Goal: Transaction & Acquisition: Book appointment/travel/reservation

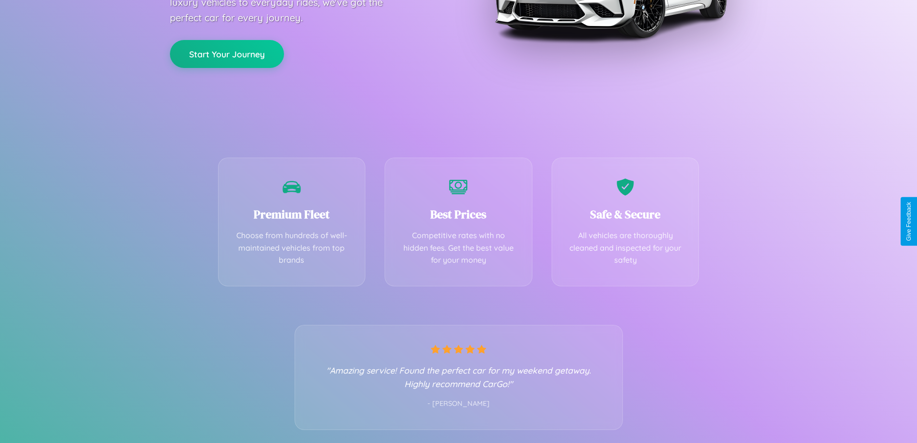
scroll to position [190, 0]
click at [458, 221] on div "Best Prices Competitive rates with no hidden fees. Get the best value for your …" at bounding box center [459, 219] width 148 height 129
click at [227, 52] on button "Start Your Journey" at bounding box center [227, 53] width 114 height 28
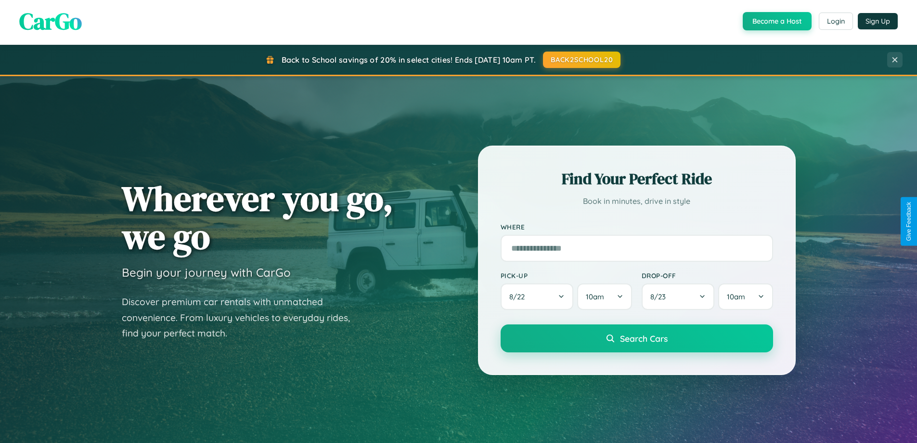
scroll to position [1853, 0]
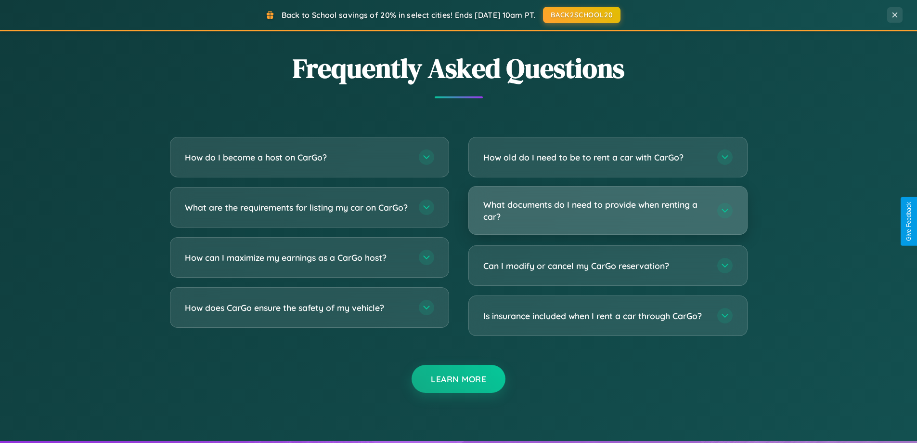
click at [608, 210] on h3 "What documents do I need to provide when renting a car?" at bounding box center [595, 210] width 224 height 24
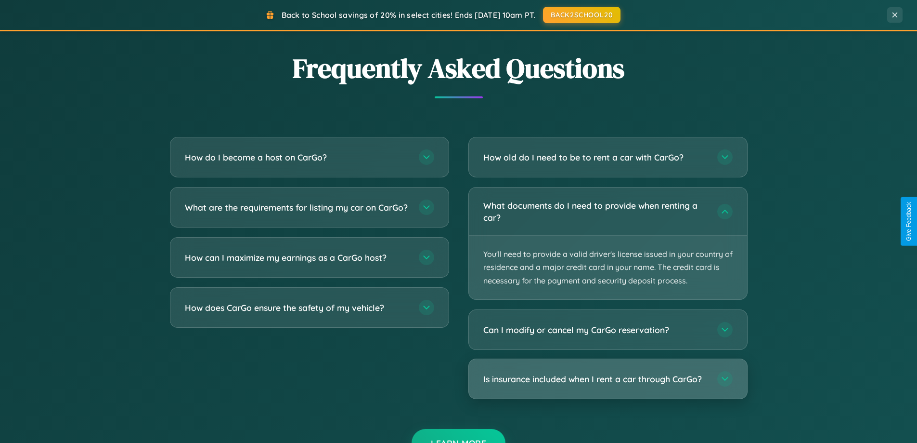
click at [608, 379] on h3 "Is insurance included when I rent a car through CarGo?" at bounding box center [595, 379] width 224 height 12
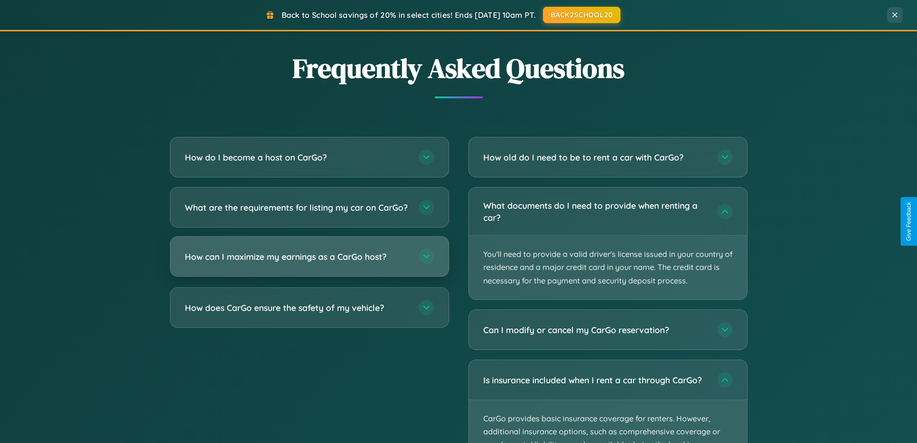
click at [309, 262] on h3 "How can I maximize my earnings as a CarGo host?" at bounding box center [297, 256] width 224 height 12
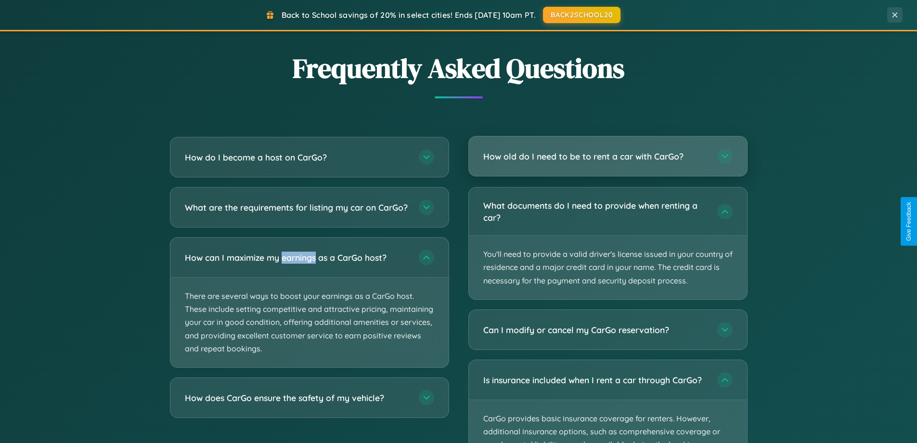
click at [608, 156] on h3 "How old do I need to be to rent a car with CarGo?" at bounding box center [595, 156] width 224 height 12
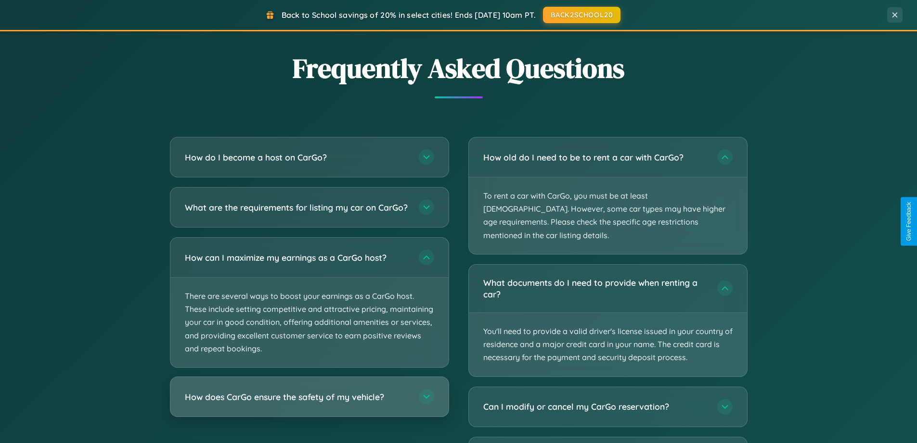
click at [309, 403] on h3 "How does CarGo ensure the safety of my vehicle?" at bounding box center [297, 397] width 224 height 12
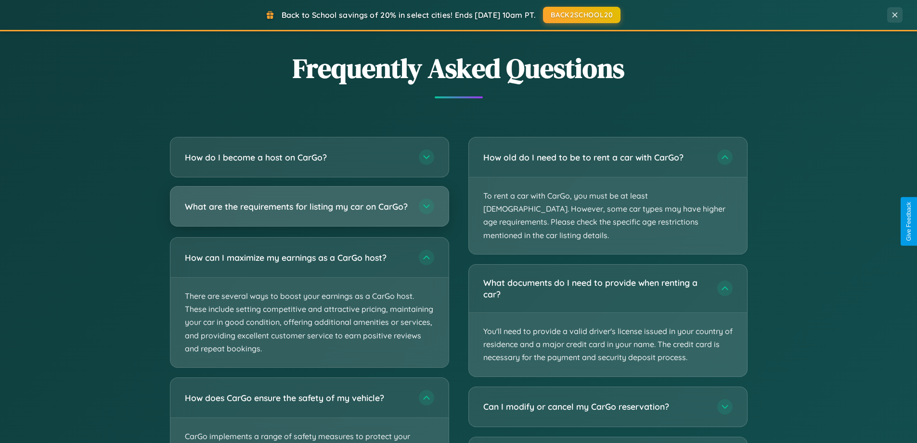
click at [309, 210] on h3 "What are the requirements for listing my car on CarGo?" at bounding box center [297, 206] width 224 height 12
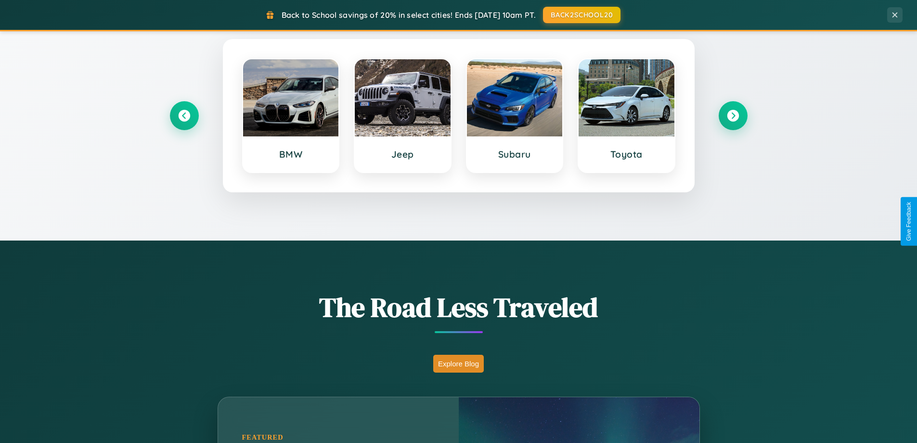
scroll to position [415, 0]
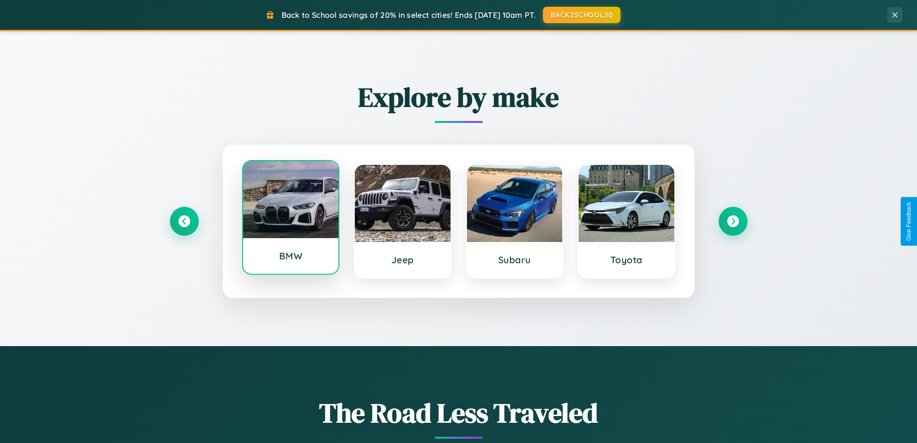
click at [290, 217] on div at bounding box center [291, 199] width 96 height 77
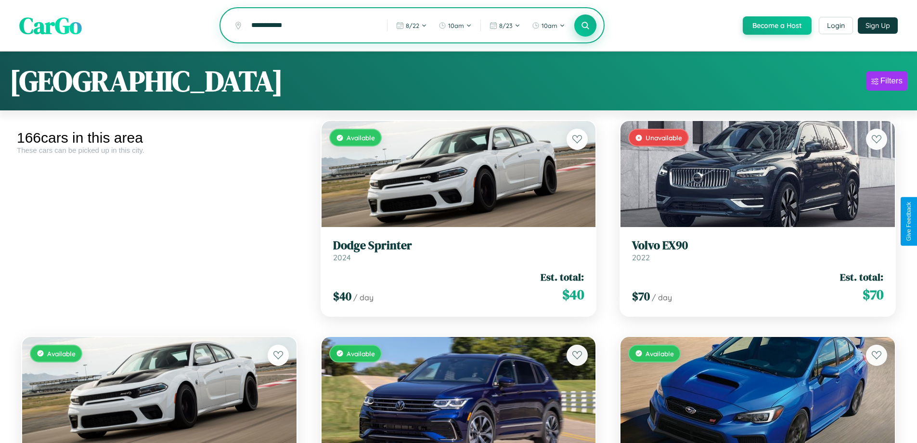
click at [585, 26] on icon at bounding box center [585, 25] width 9 height 9
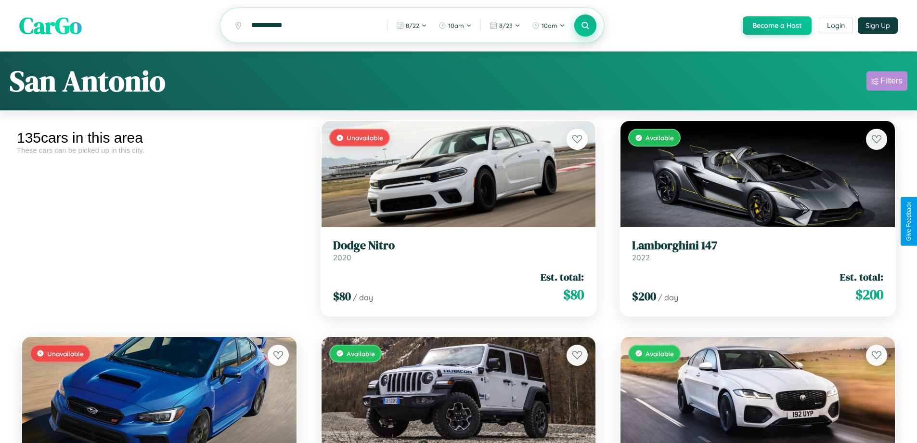
click at [887, 82] on div "Filters" at bounding box center [892, 81] width 22 height 10
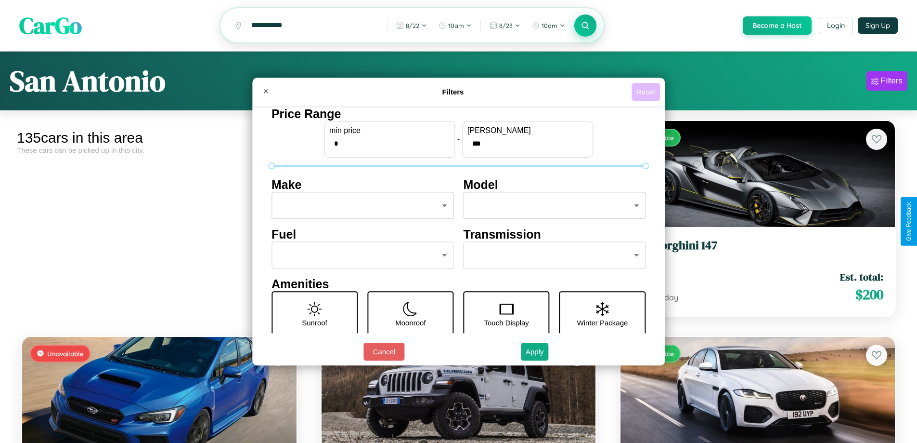
click at [647, 91] on button "Reset" at bounding box center [646, 92] width 28 height 18
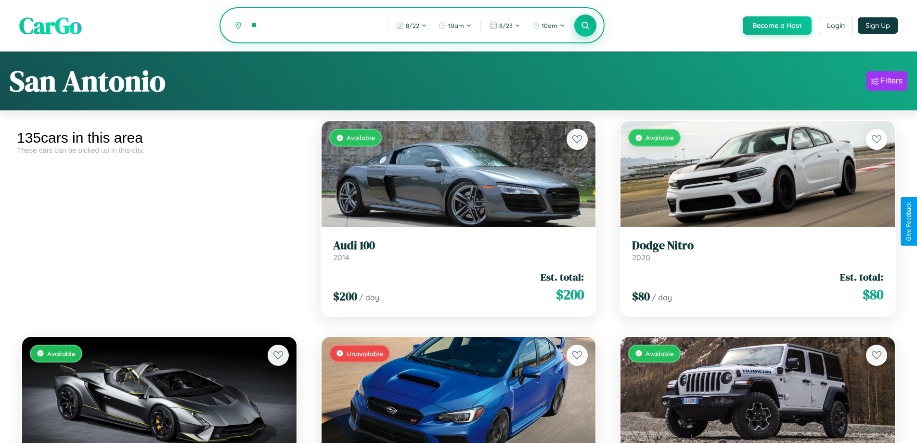
type input "*"
type input "*********"
click at [585, 26] on icon at bounding box center [585, 25] width 9 height 9
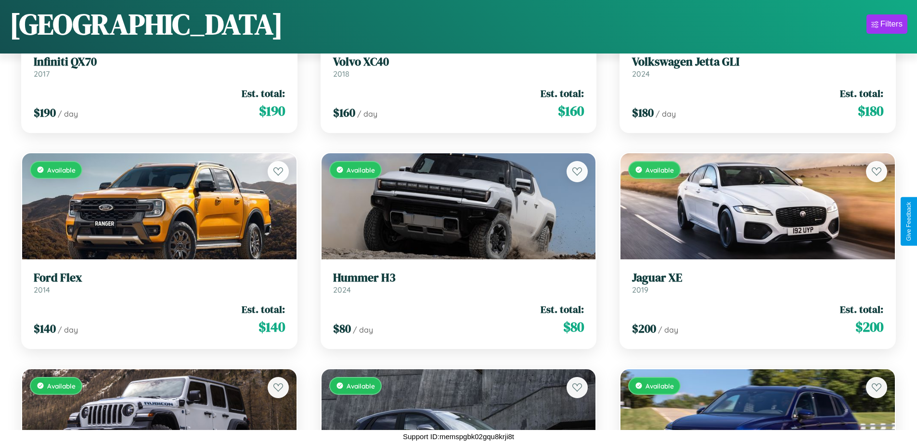
scroll to position [5957, 0]
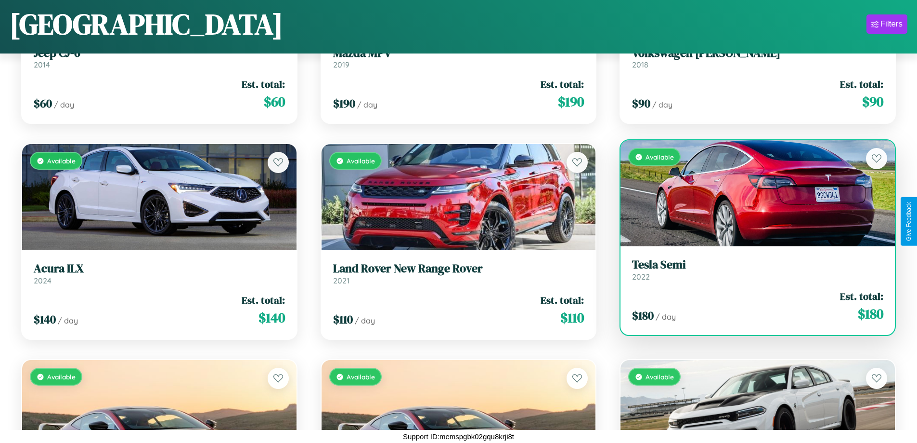
click at [752, 273] on link "Tesla Semi 2022" at bounding box center [757, 270] width 251 height 24
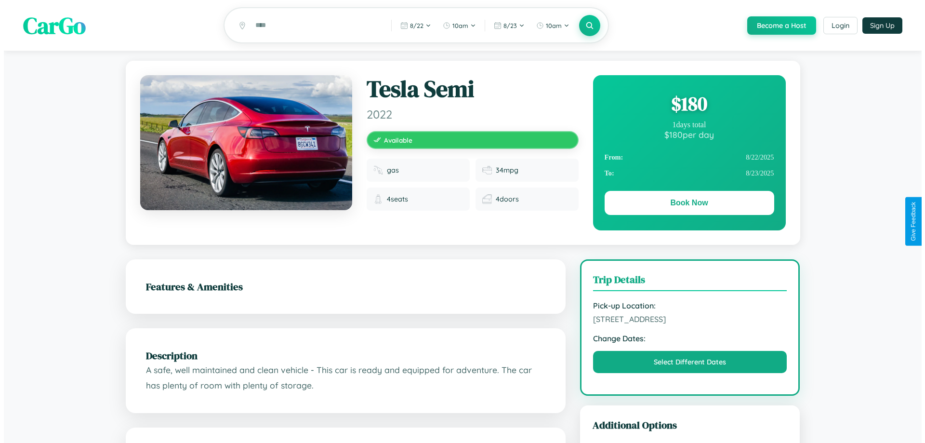
scroll to position [250, 0]
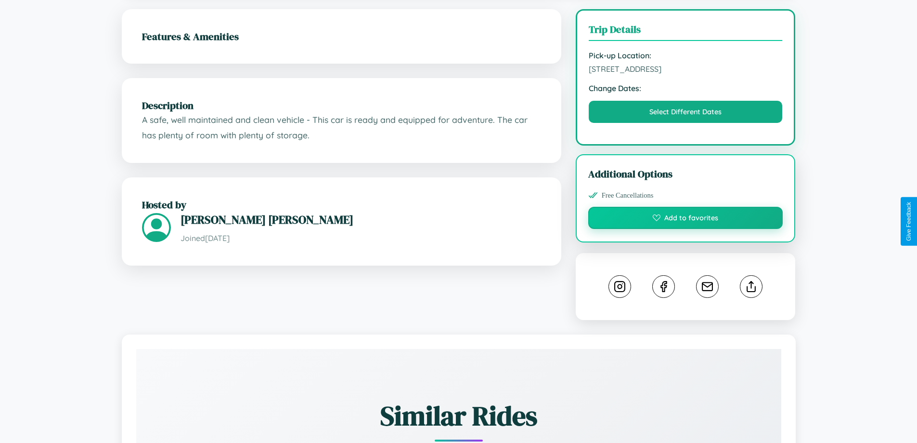
click at [686, 221] on button "Add to favorites" at bounding box center [685, 218] width 195 height 22
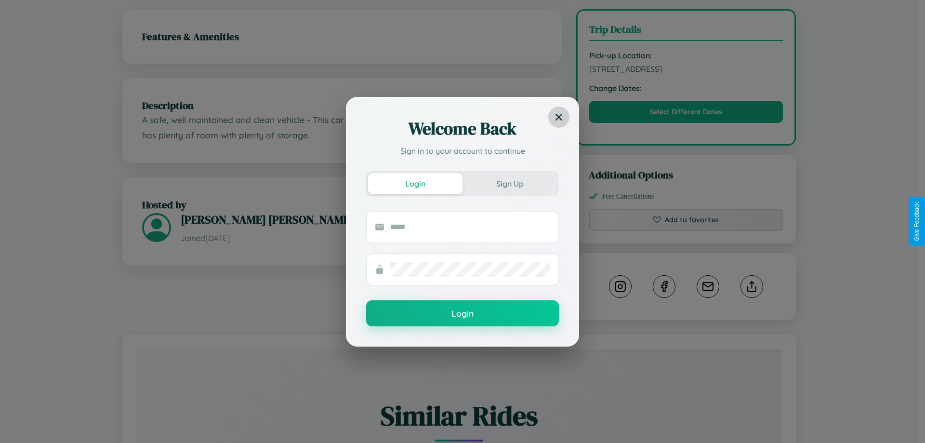
click at [559, 117] on icon at bounding box center [558, 116] width 7 height 7
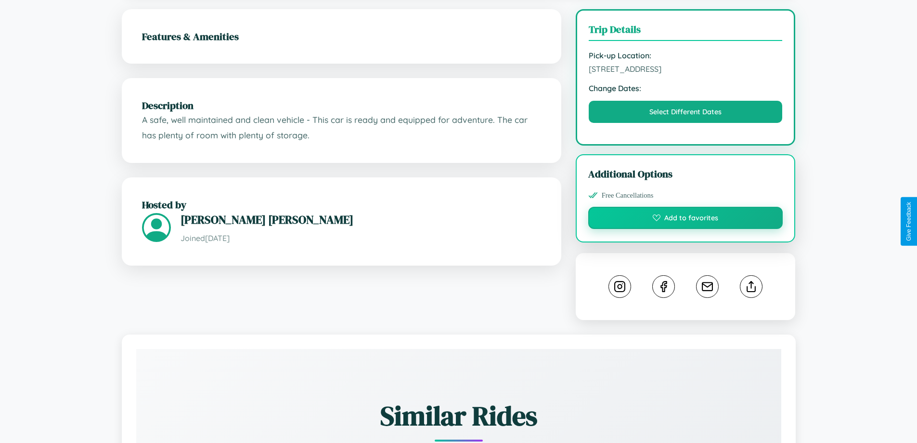
click at [686, 220] on button "Add to favorites" at bounding box center [685, 218] width 195 height 22
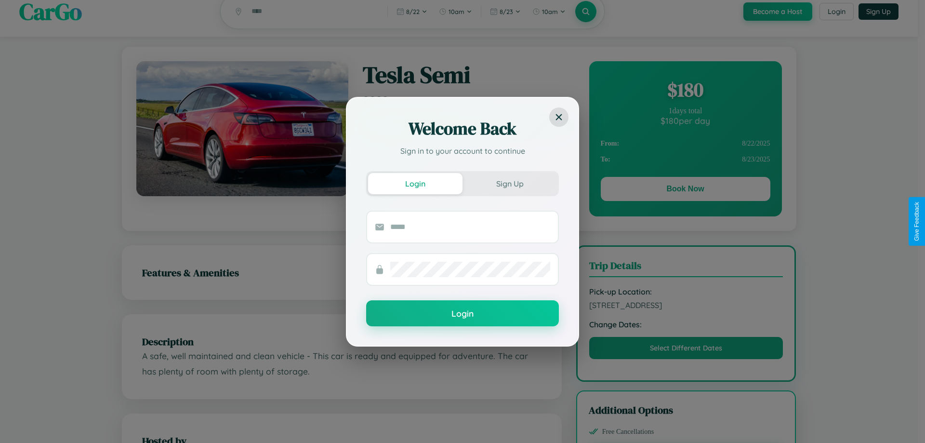
scroll to position [0, 0]
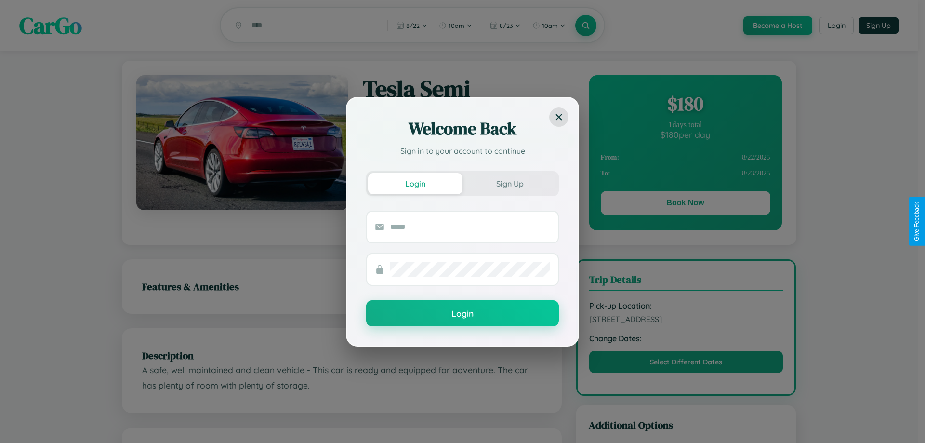
click at [685, 204] on div "Welcome Back Sign in to your account to continue Login Sign Up Login" at bounding box center [462, 221] width 925 height 443
